Goal: Use online tool/utility

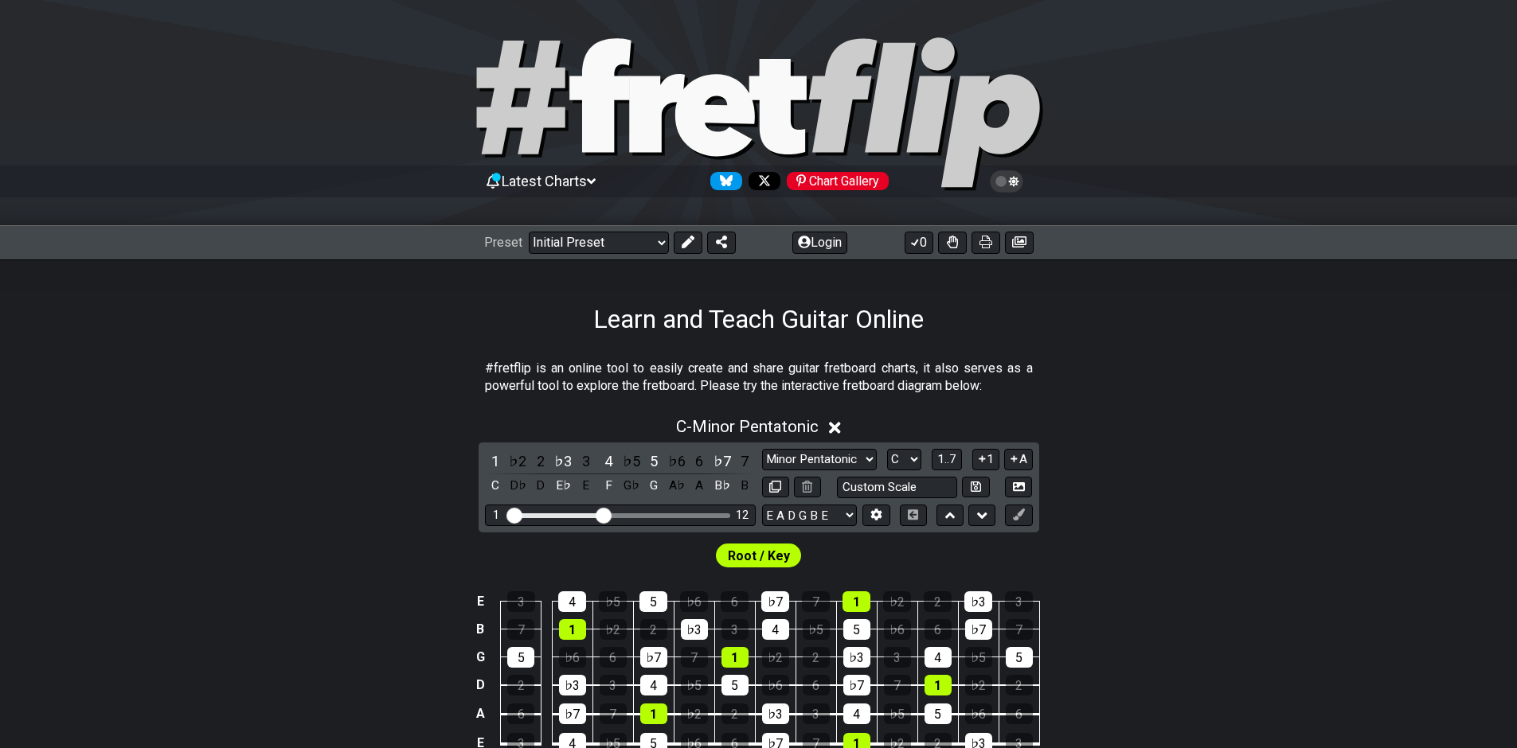
scroll to position [166, 0]
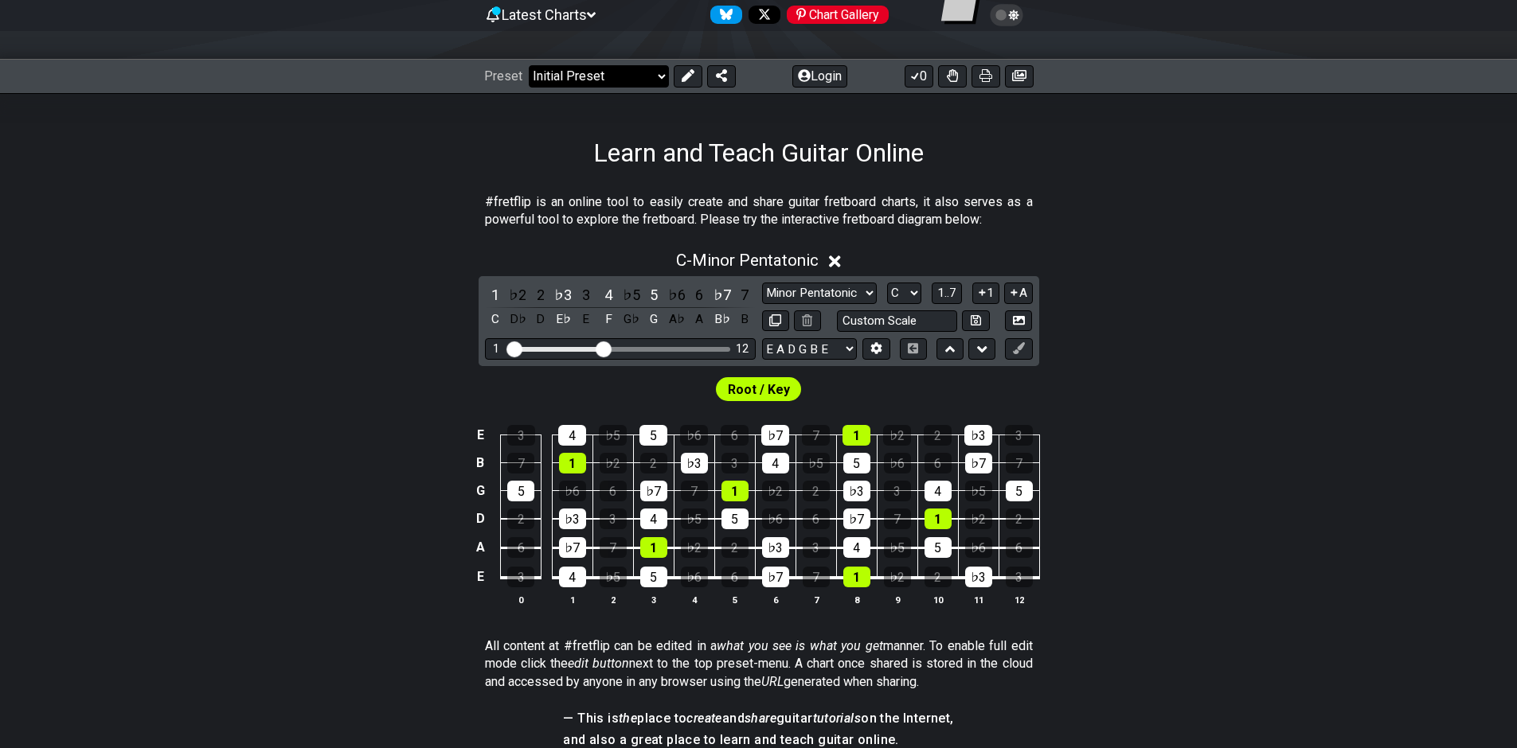
click at [661, 75] on select "Welcome to #fretflip! Initial Preset Custom Preset Minor Pentatonic Major Penta…" at bounding box center [599, 76] width 140 height 22
click at [681, 74] on icon at bounding box center [687, 75] width 13 height 13
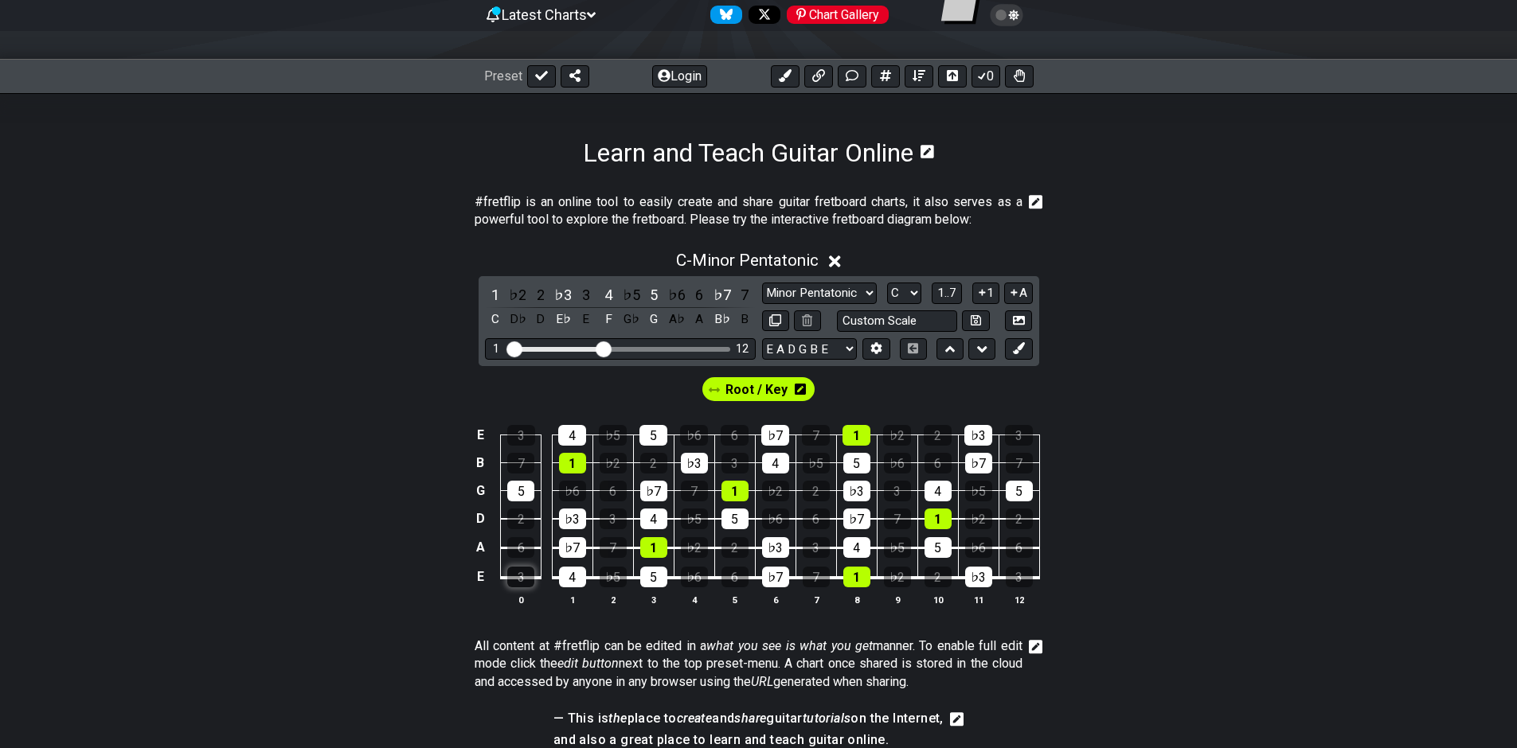
click at [517, 580] on div "3" at bounding box center [520, 577] width 27 height 21
click at [482, 577] on td "E" at bounding box center [480, 577] width 19 height 30
click at [482, 577] on td "x" at bounding box center [480, 577] width 19 height 30
click at [478, 586] on td "o" at bounding box center [480, 577] width 19 height 30
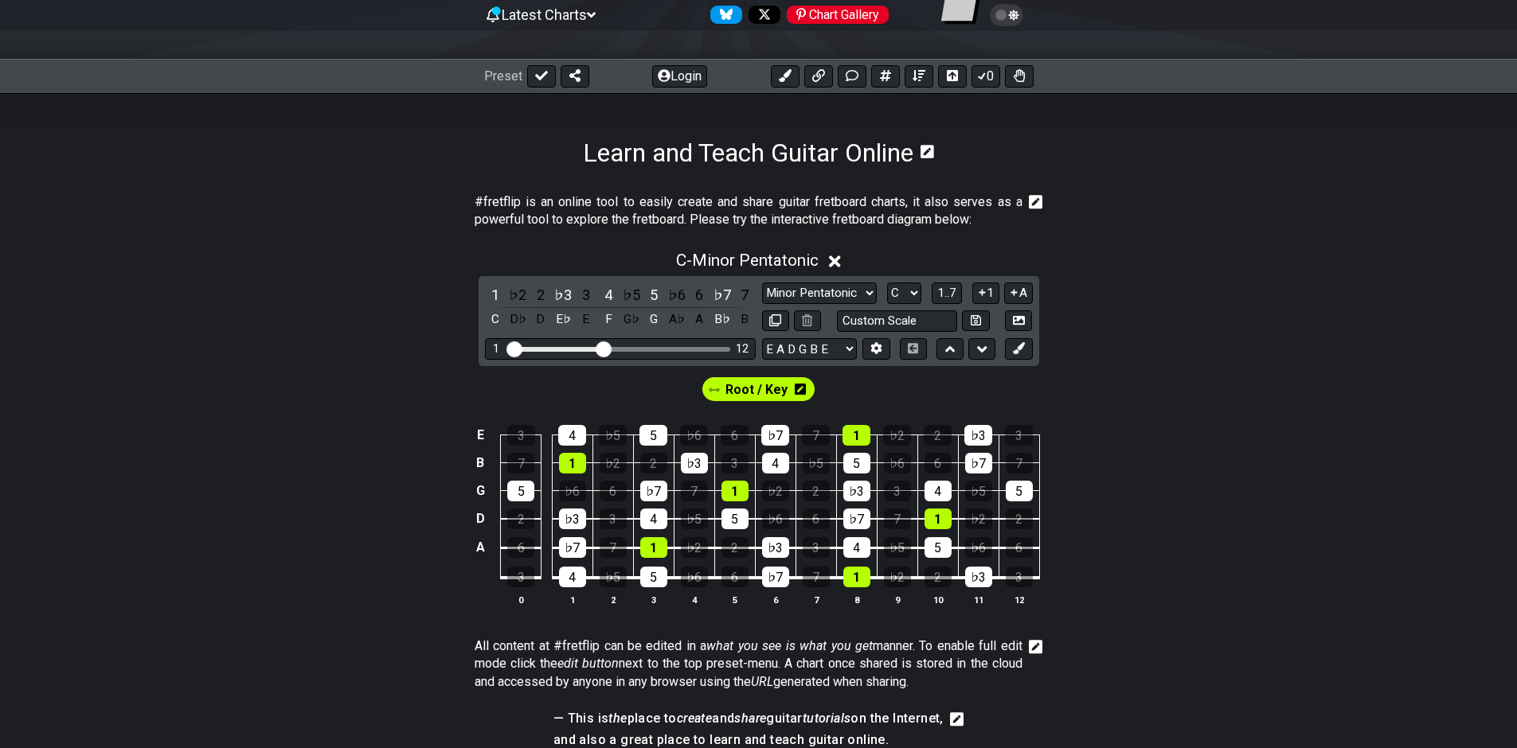
click at [478, 586] on td at bounding box center [480, 577] width 19 height 30
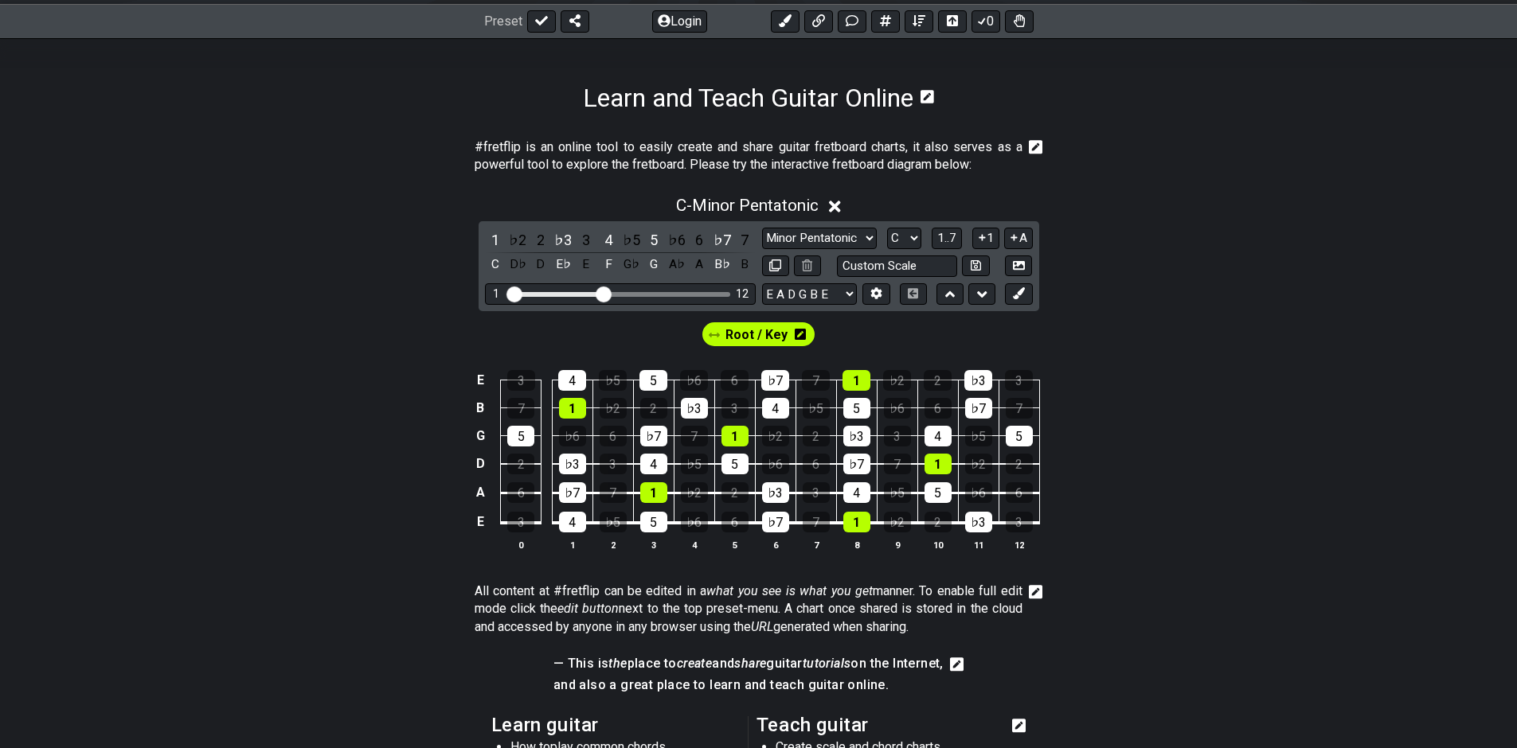
scroll to position [223, 0]
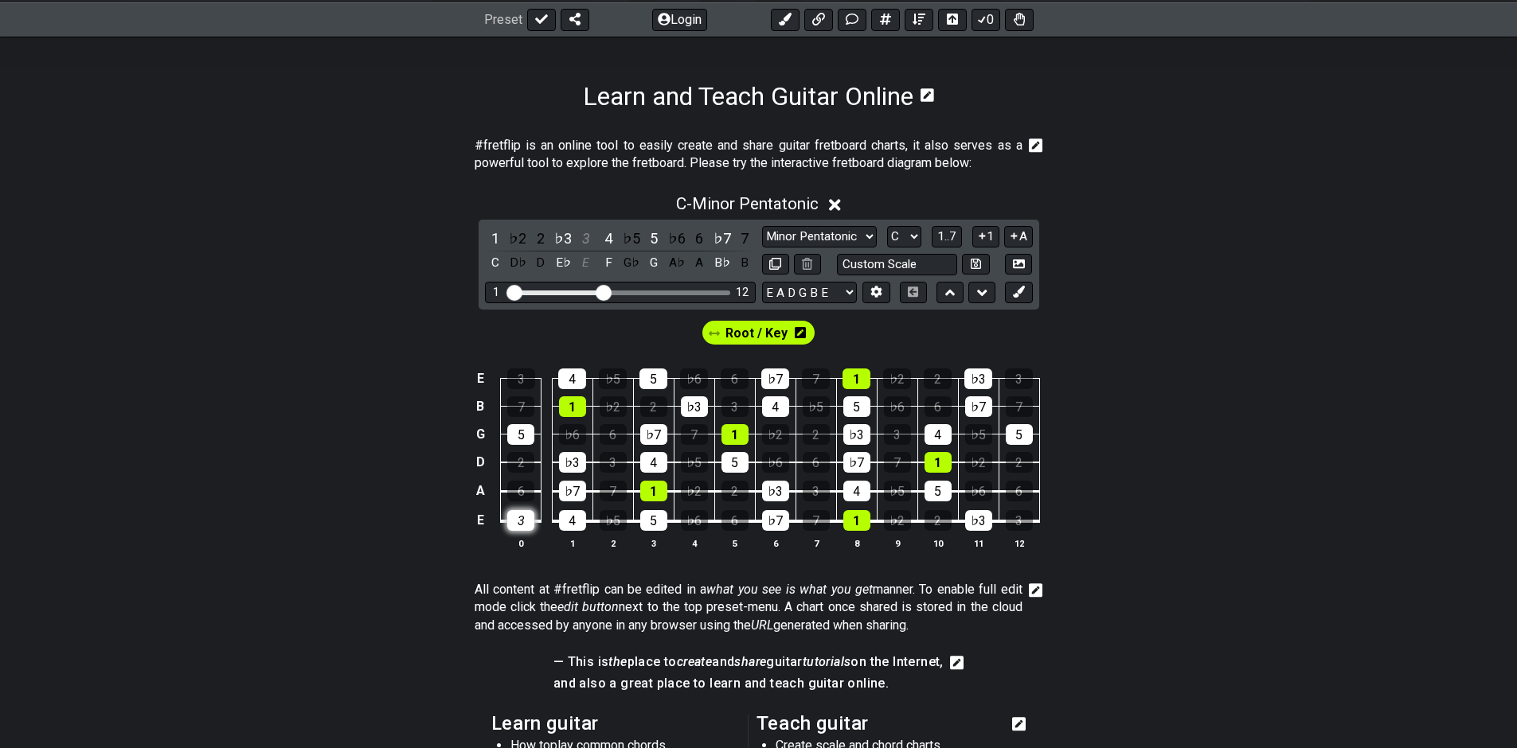
click at [518, 519] on div "3" at bounding box center [520, 520] width 27 height 21
click at [537, 262] on div "D" at bounding box center [540, 262] width 21 height 21
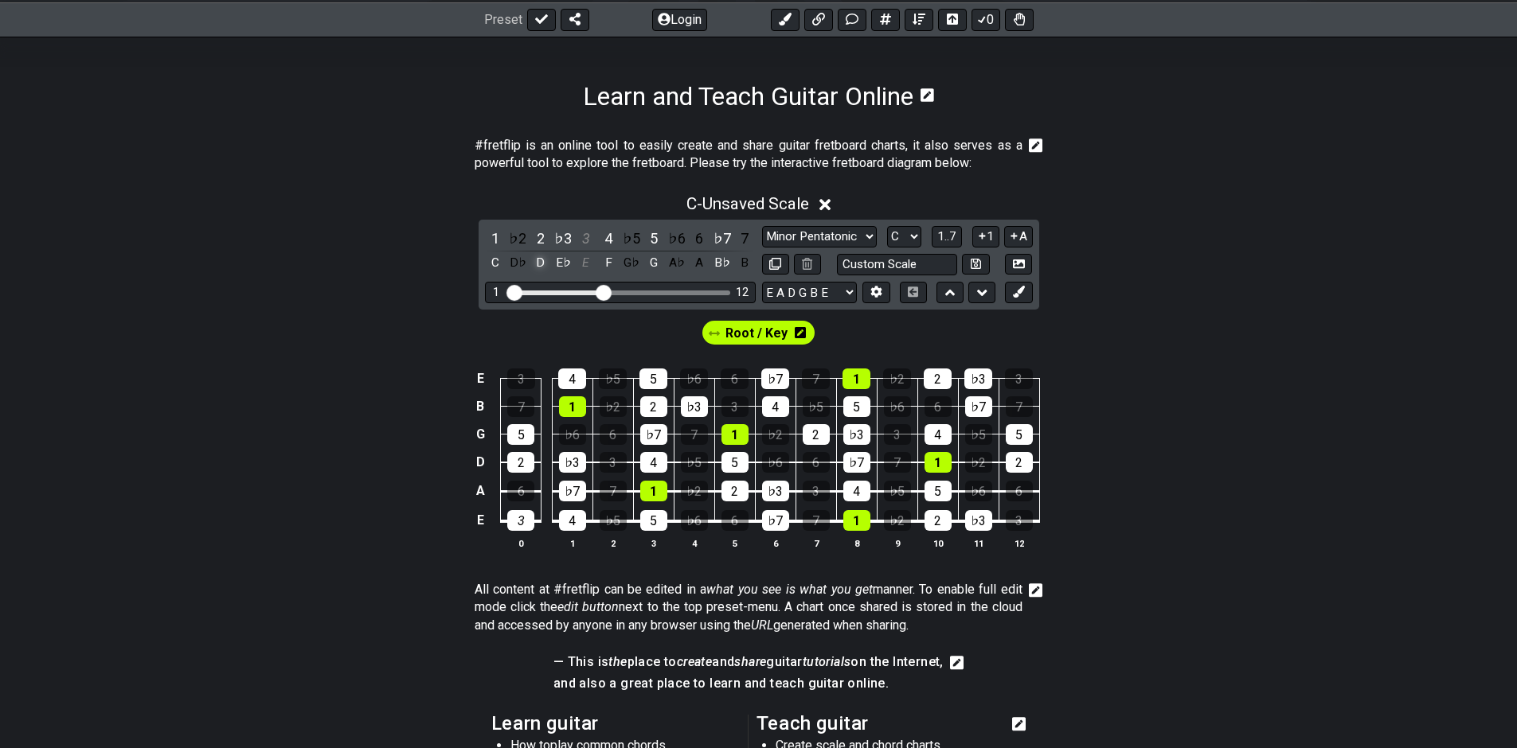
click at [537, 262] on div "D" at bounding box center [540, 262] width 21 height 21
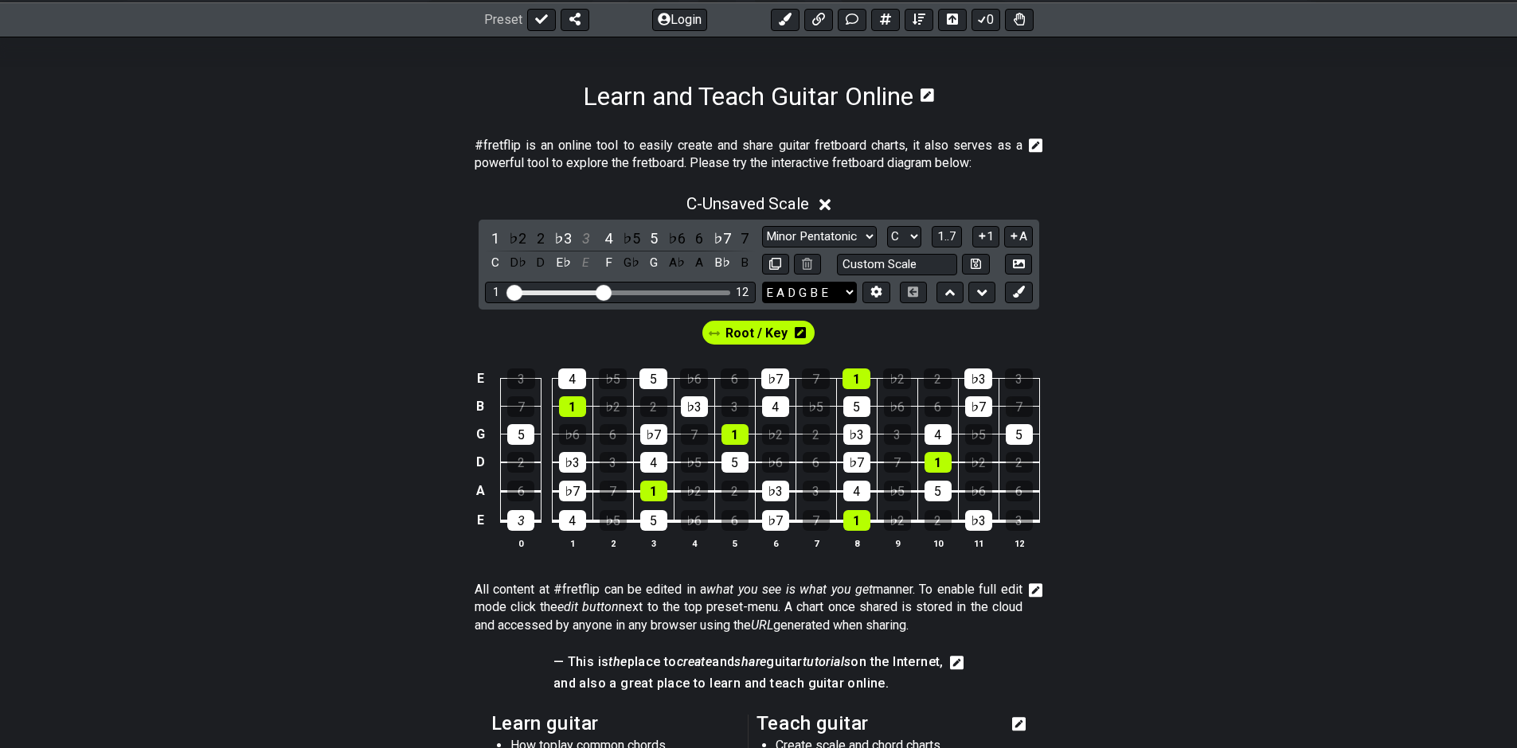
click at [800, 292] on select "E A D G B E E A D G B E E A D G B E B E A D F♯ B A D G C E A D A D G B E E♭ A♭ …" at bounding box center [809, 292] width 95 height 21
click at [825, 302] on select "E A D G B E E A D G B E E A D G B E B E A D F♯ B A D G C E A D A D G B E E♭ A♭ …" at bounding box center [809, 292] width 95 height 21
select select "D G C F A D"
click at [762, 282] on select "E A D G B E E A D G B E E A D G B E B E A D F♯ B A D G C E A D A D G B E E♭ A♭ …" at bounding box center [809, 292] width 95 height 21
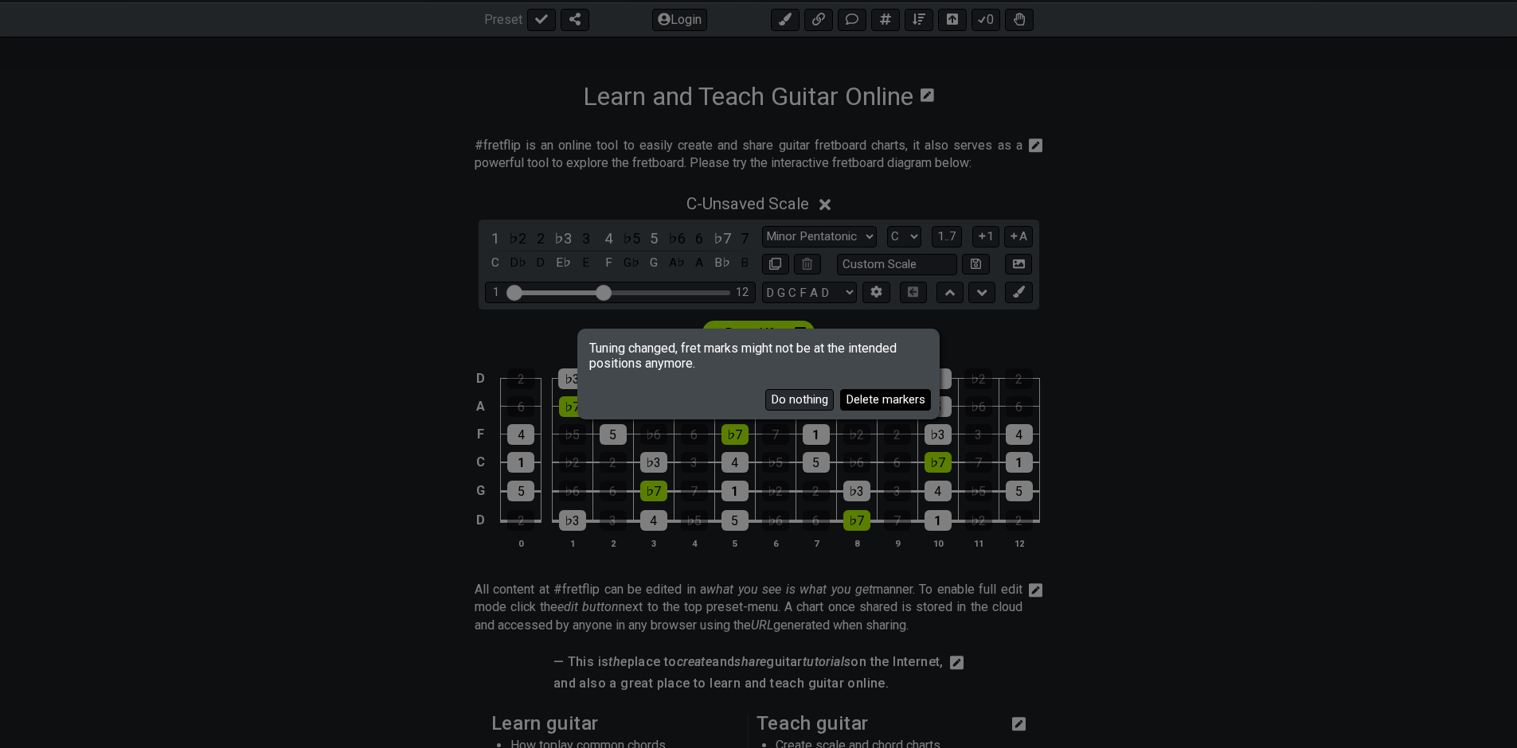
click at [859, 400] on button "Delete markers" at bounding box center [885, 399] width 91 height 21
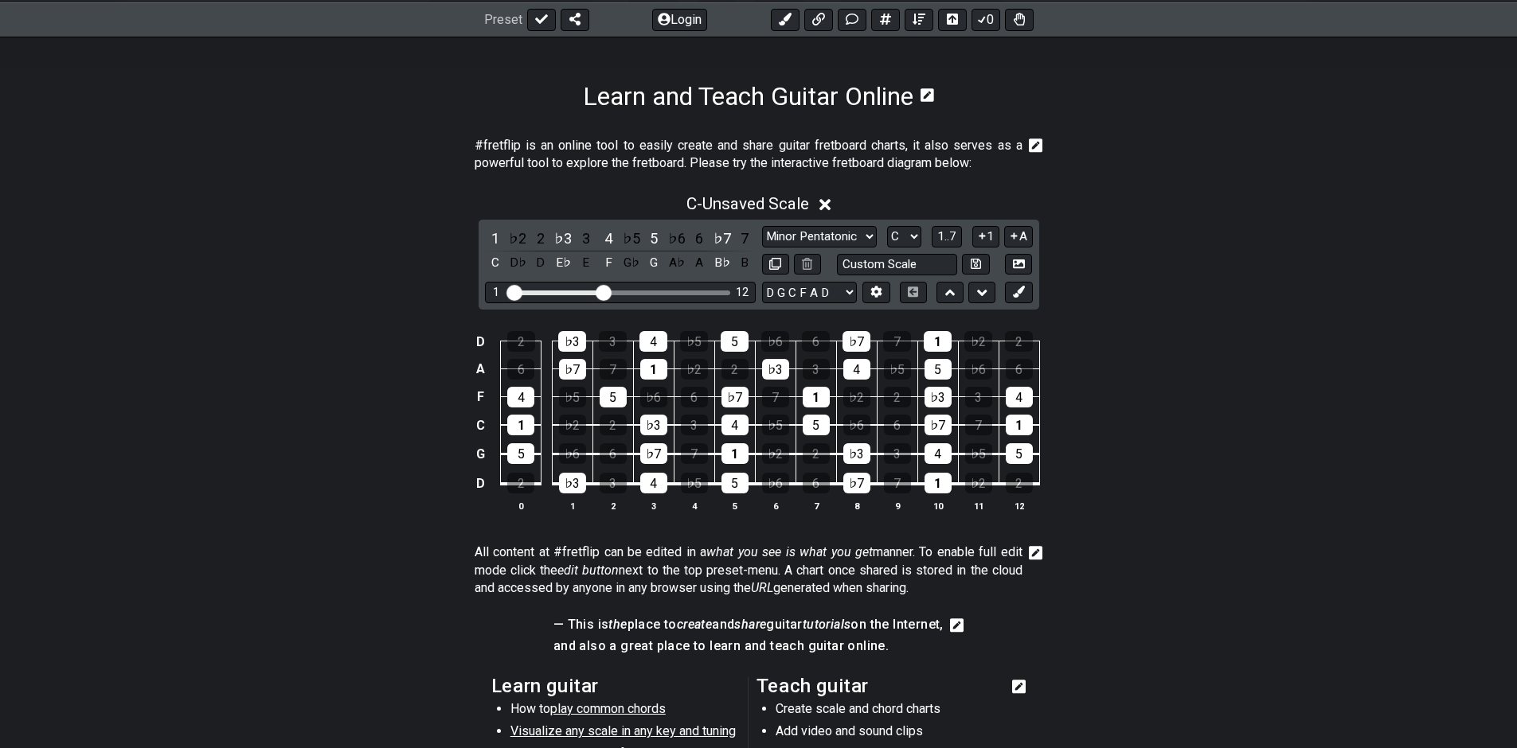
click at [1146, 463] on div "D 2 ♭3 3 4 ♭5 5 ♭6 6 ♭7 7 1 ♭2 2 A 6 ♭7 7 1 ♭2 2 ♭3 3 4 ♭5 5 ♭6 6 F 4 ♭5 5 ♭6 6…" at bounding box center [758, 422] width 1517 height 224
click at [838, 237] on select "Minor Pentatonic Click to edit Minor Pentatonic Major Pentatonic Minor Blues Ma…" at bounding box center [819, 236] width 115 height 21
click at [1084, 550] on section "All content at #fretflip can be edited in a what you see is what you get manner…" at bounding box center [758, 573] width 1517 height 72
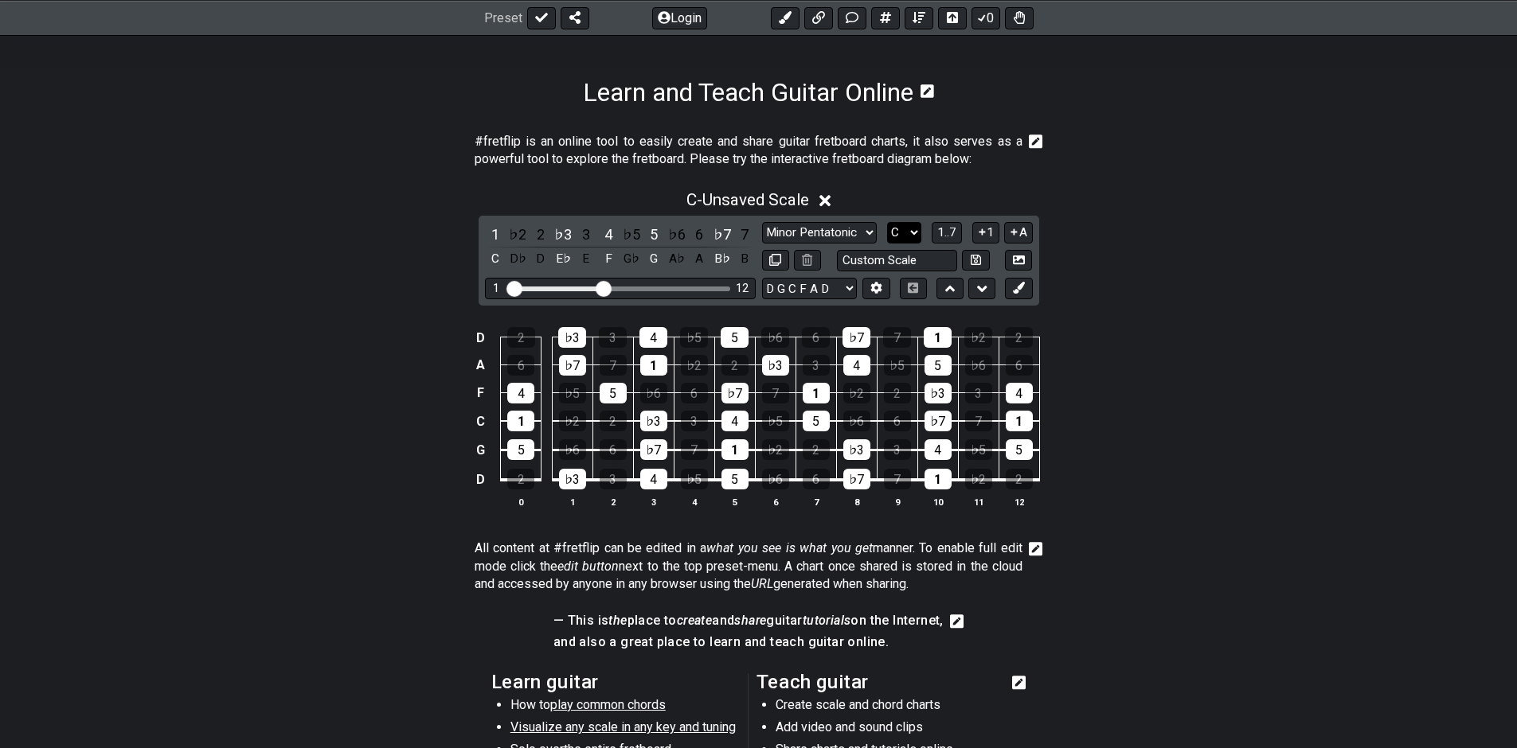
click at [919, 242] on select "A♭ A A♯ B♭ B C C♯ D♭ D D♯ E♭ E F F♯ G♭ G G♯" at bounding box center [904, 232] width 34 height 21
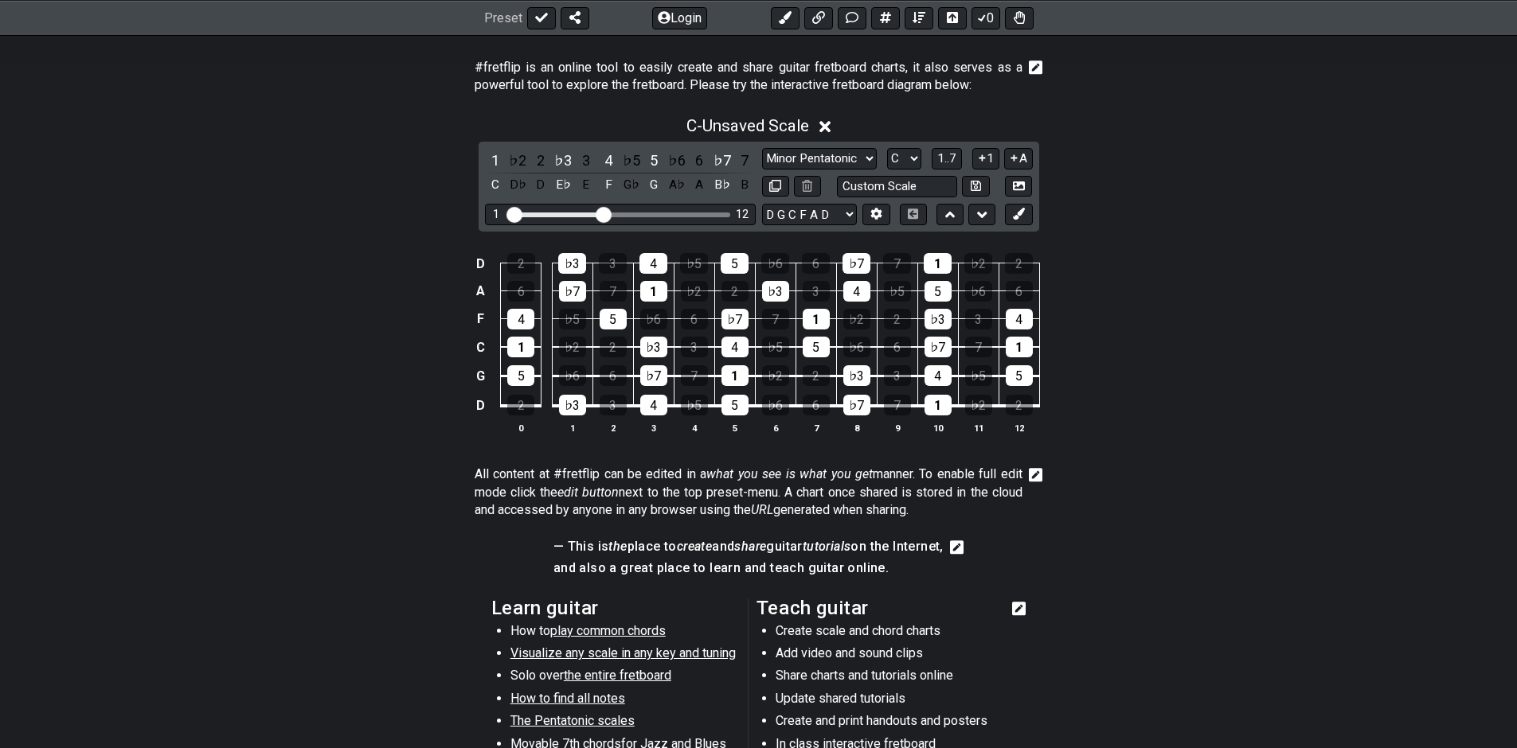
scroll to position [287, 0]
